Goal: Task Accomplishment & Management: Manage account settings

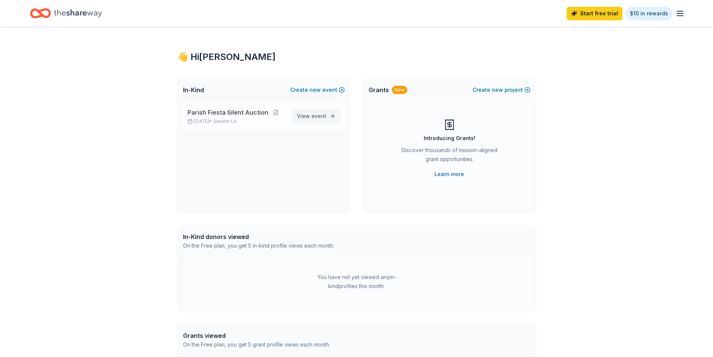
click at [311, 117] on span "View event" at bounding box center [312, 116] width 30 height 9
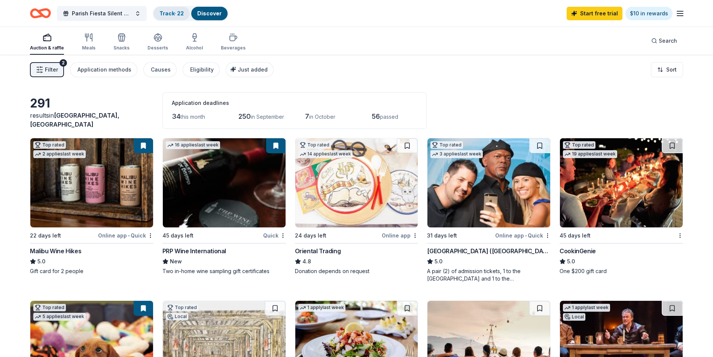
click at [165, 11] on link "Track · 22" at bounding box center [171, 13] width 24 height 6
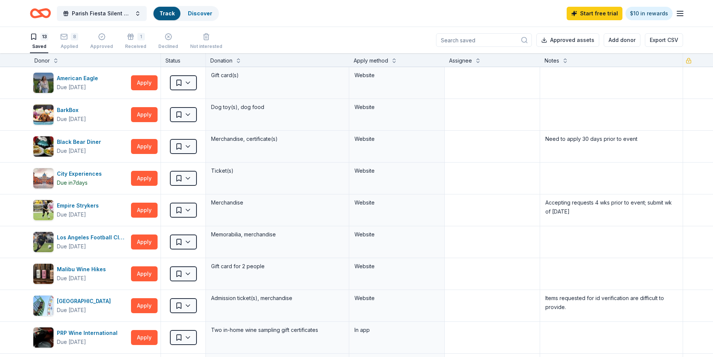
scroll to position [0, 0]
click at [70, 46] on div "Applied" at bounding box center [69, 46] width 18 height 6
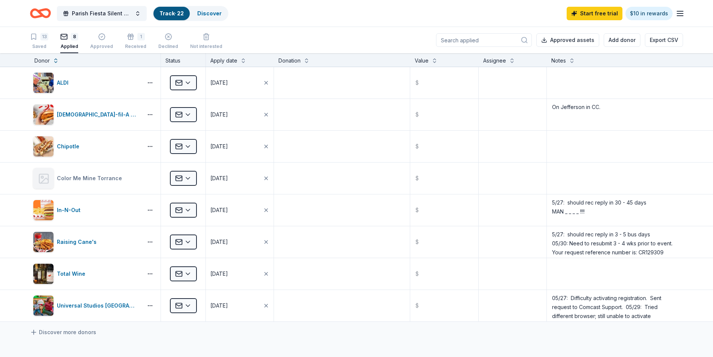
click at [454, 38] on input at bounding box center [484, 39] width 96 height 13
click at [621, 40] on button "Add donor" at bounding box center [622, 39] width 37 height 13
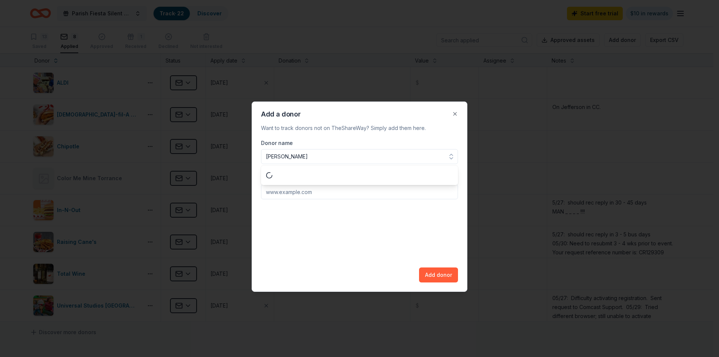
type input "Benihana"
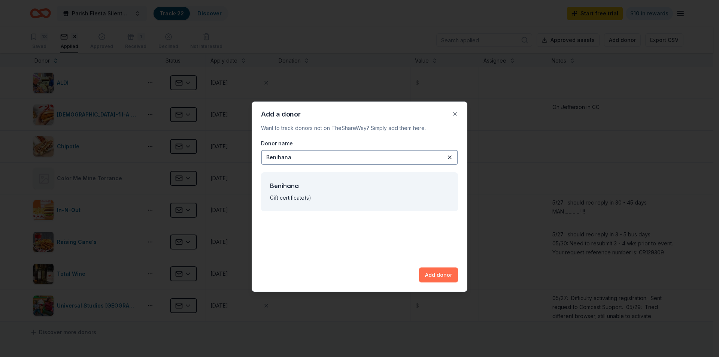
click at [437, 275] on button "Add donor" at bounding box center [438, 274] width 39 height 15
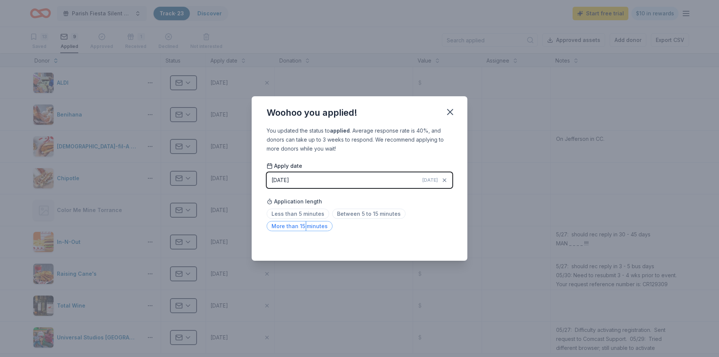
click at [304, 229] on span "More than 15 minutes" at bounding box center [299, 226] width 66 height 10
click at [451, 110] on icon "button" at bounding box center [450, 112] width 10 height 10
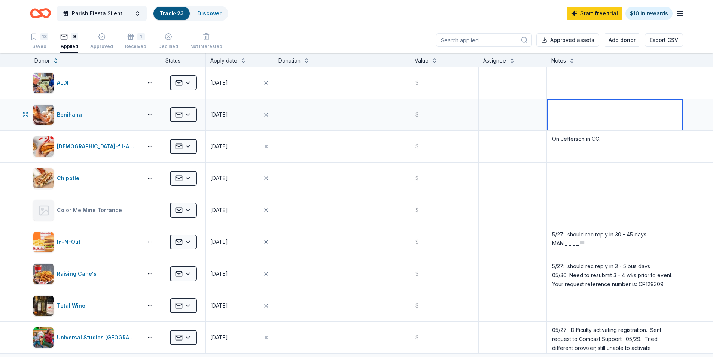
click at [557, 110] on textarea at bounding box center [615, 115] width 135 height 30
type textarea "Mailed donation request with all documents requested."
click at [49, 15] on icon "Home" at bounding box center [44, 12] width 12 height 7
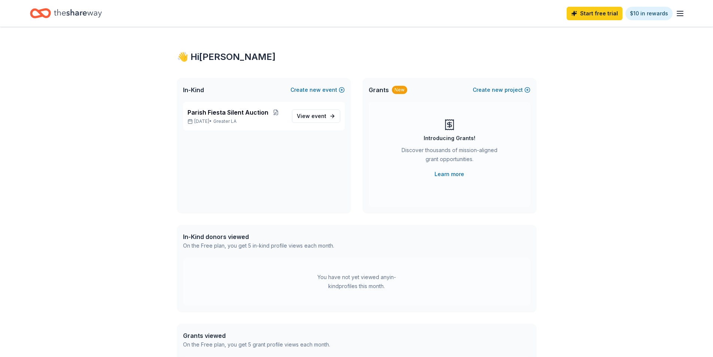
click at [680, 14] on icon "button" at bounding box center [680, 13] width 9 height 9
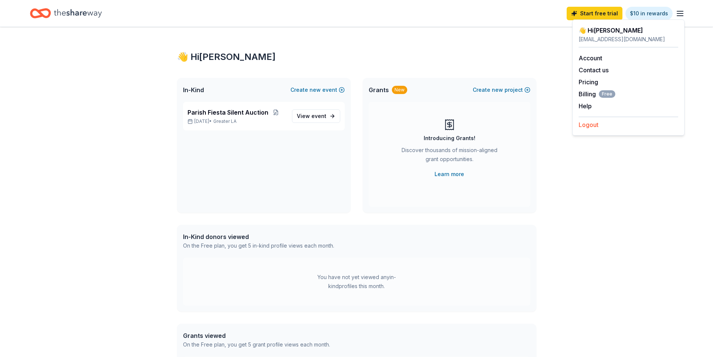
click at [593, 127] on button "Logout" at bounding box center [589, 124] width 20 height 9
